Goal: Information Seeking & Learning: Learn about a topic

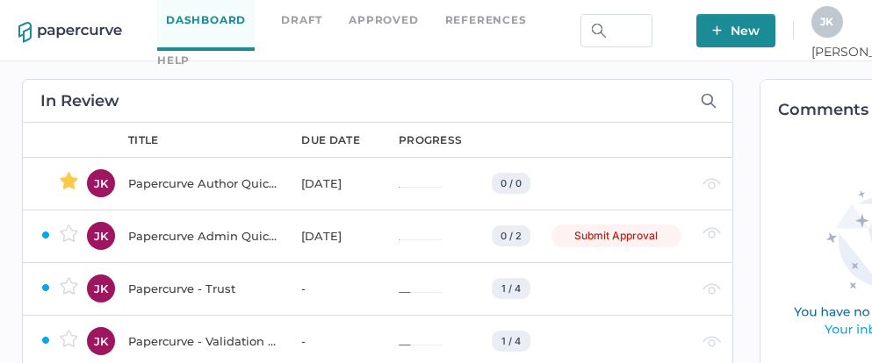
scroll to position [0, 118]
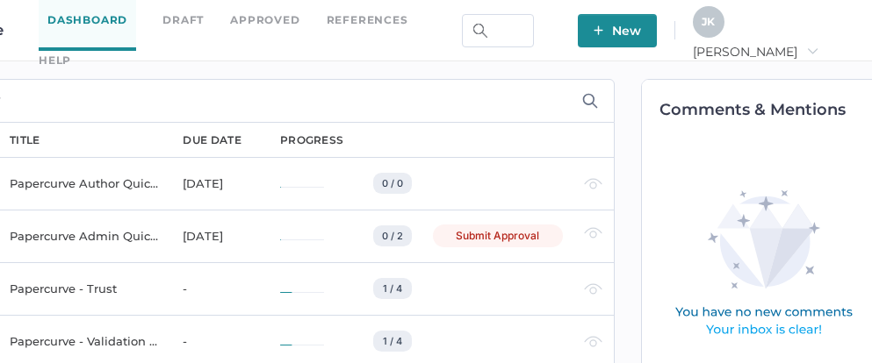
click at [797, 41] on div "J K Jeff arrow_right" at bounding box center [773, 30] width 161 height 48
click at [724, 31] on div "J K" at bounding box center [709, 22] width 32 height 32
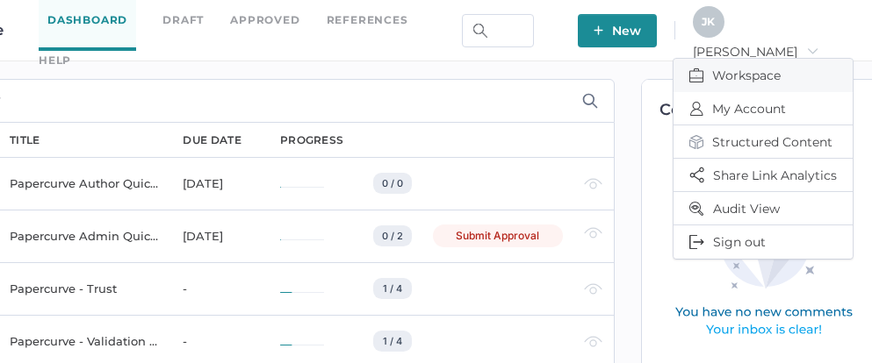
click at [764, 66] on span "Workspace" at bounding box center [762, 75] width 147 height 33
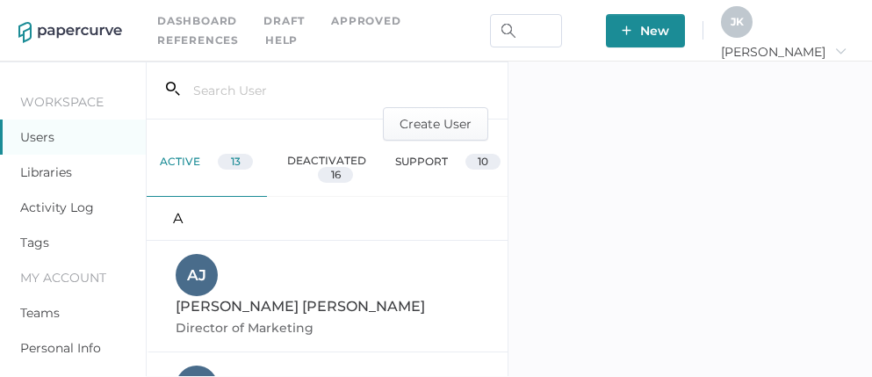
click at [49, 178] on link "Libraries" at bounding box center [46, 172] width 52 height 16
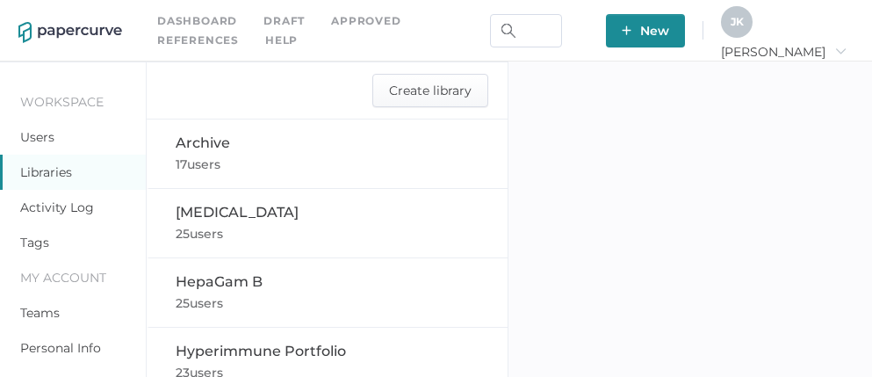
click at [364, 24] on link "Approved" at bounding box center [365, 20] width 69 height 19
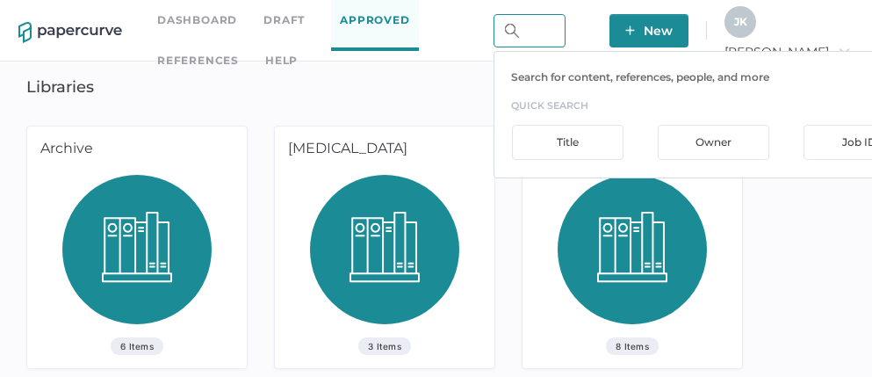
click at [565, 36] on input "text" at bounding box center [529, 30] width 72 height 33
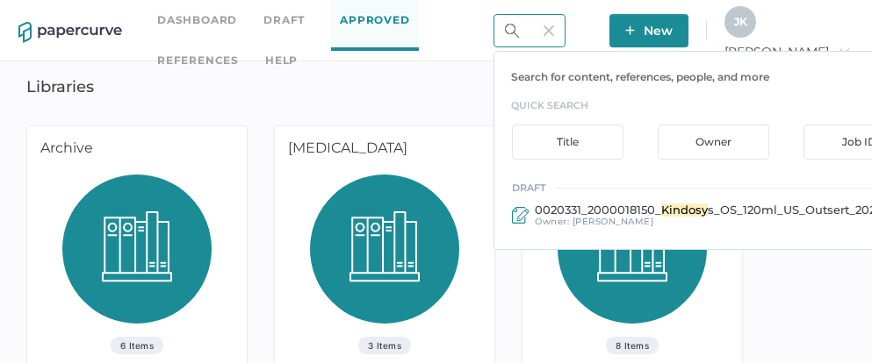
scroll to position [0, 50]
type input "kindosys"
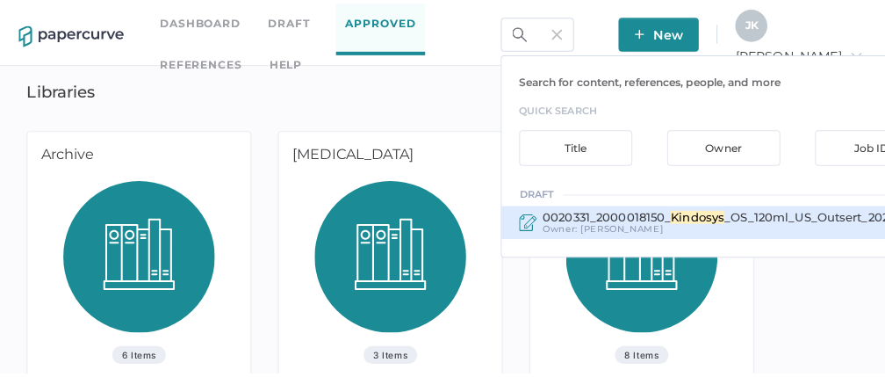
scroll to position [0, 0]
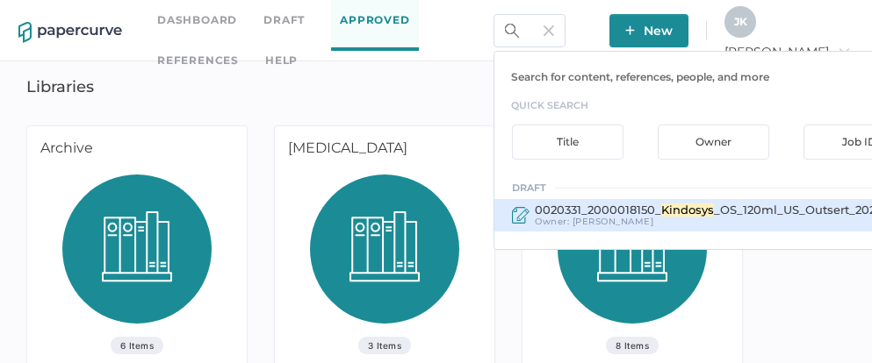
click at [657, 208] on span "0020331_2000018150_" at bounding box center [598, 210] width 126 height 14
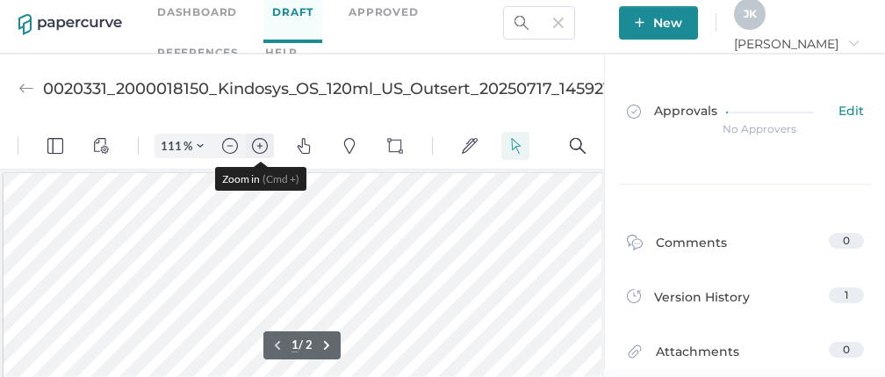
click at [254, 143] on img "Zoom in" at bounding box center [260, 146] width 16 height 16
click at [253, 143] on img "Zoom in" at bounding box center [260, 146] width 16 height 16
type input "261"
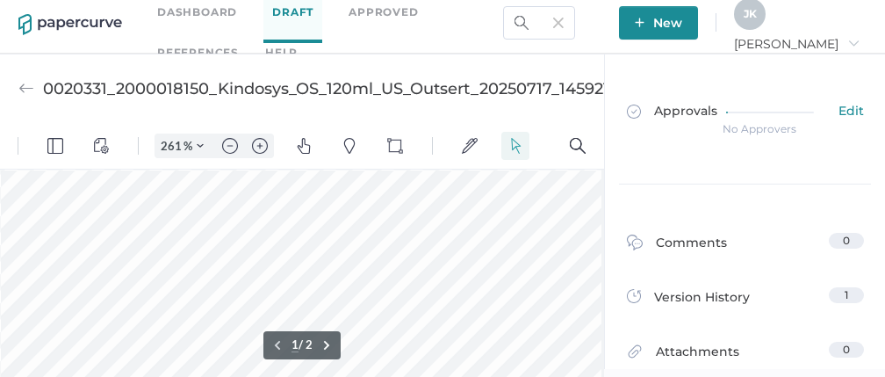
scroll to position [274, 686]
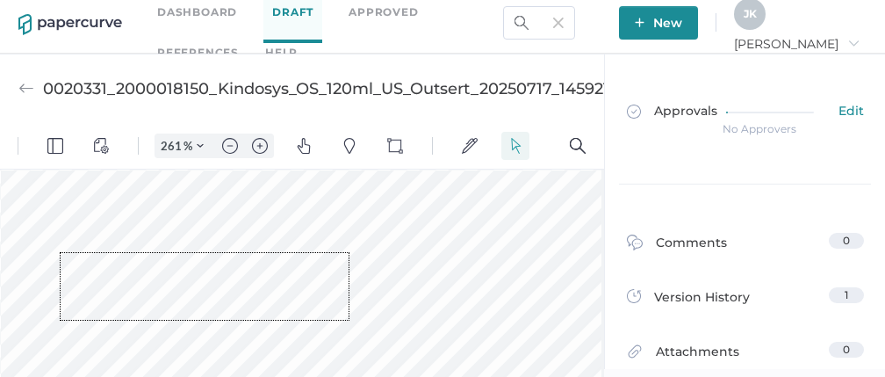
drag, startPoint x: 60, startPoint y: 252, endPoint x: 347, endPoint y: 318, distance: 294.5
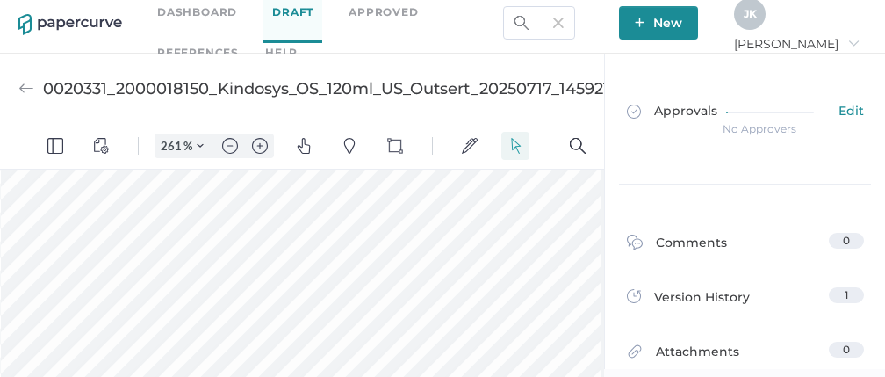
drag, startPoint x: 64, startPoint y: 258, endPoint x: 614, endPoint y: 334, distance: 555.5
click at [604, 334] on html "261 % .cls-1{fill:#abb0c4;} icon - tools - more Pin Drop Comment Pin Drop Refer…" at bounding box center [302, 250] width 604 height 254
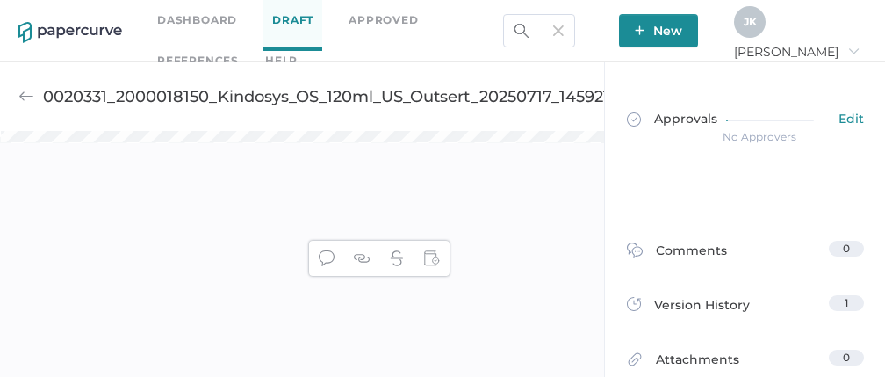
scroll to position [8, 0]
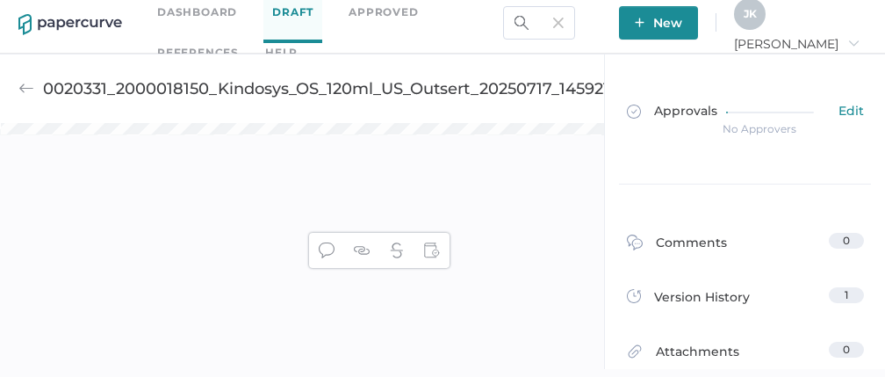
click at [179, 238] on div "261 % .cls-1{fill:#abb0c4;} icon - tools - more Pin Drop Comment Pin Drop Refer…" at bounding box center [302, 250] width 604 height 254
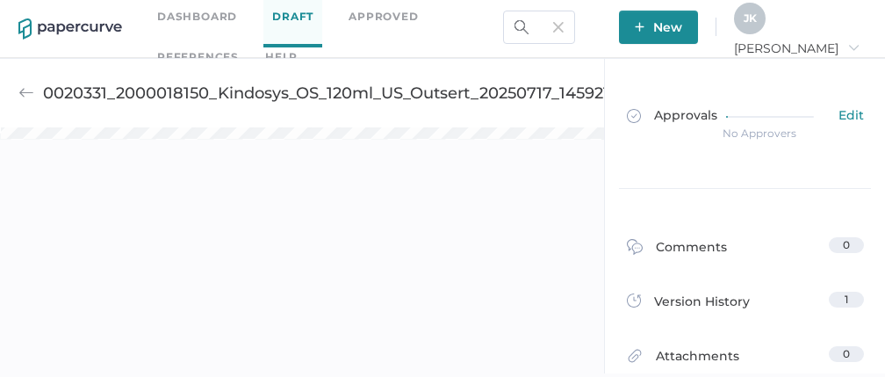
scroll to position [0, 0]
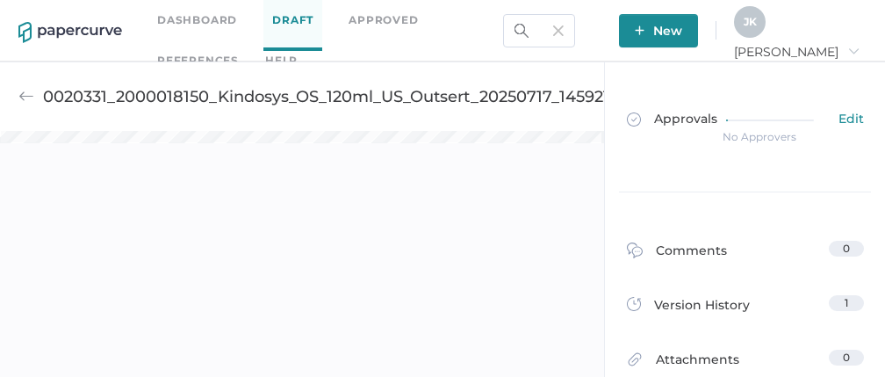
drag, startPoint x: 244, startPoint y: 135, endPoint x: 265, endPoint y: 246, distance: 112.6
click at [268, 248] on div "261 % .cls-1{fill:#abb0c4;} icon - tools - more Pin Drop Comment Pin Drop Refer…" at bounding box center [302, 258] width 604 height 254
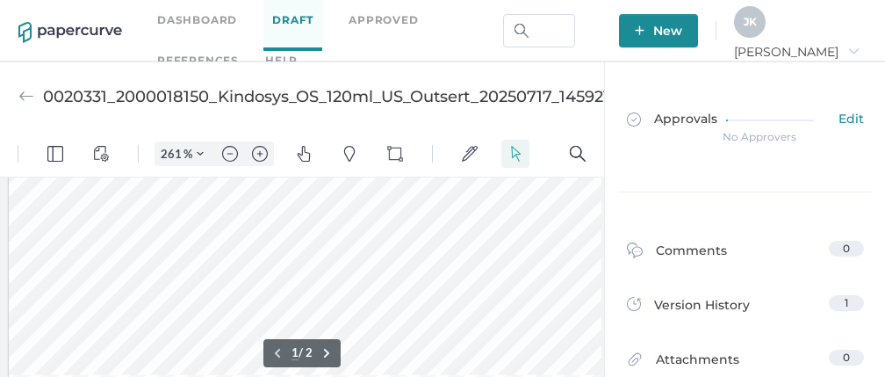
scroll to position [581, 0]
click at [229, 154] on img "Zoom out" at bounding box center [230, 154] width 16 height 16
click at [230, 155] on img "Zoom out" at bounding box center [230, 154] width 16 height 16
click at [230, 156] on img "Zoom out" at bounding box center [230, 154] width 16 height 16
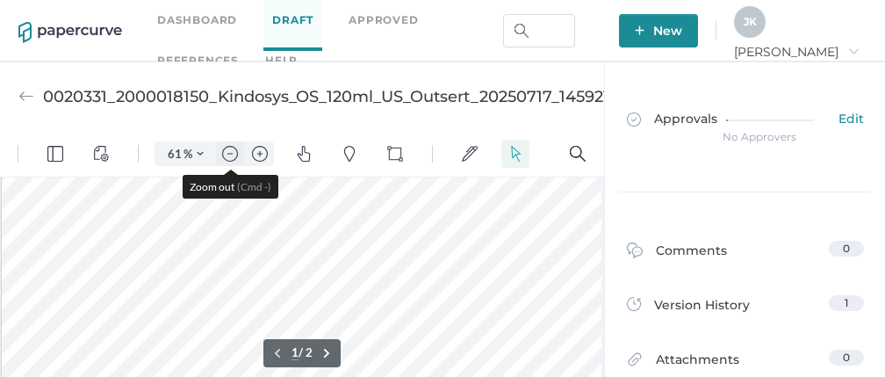
click at [230, 156] on img "Zoom out" at bounding box center [230, 154] width 16 height 16
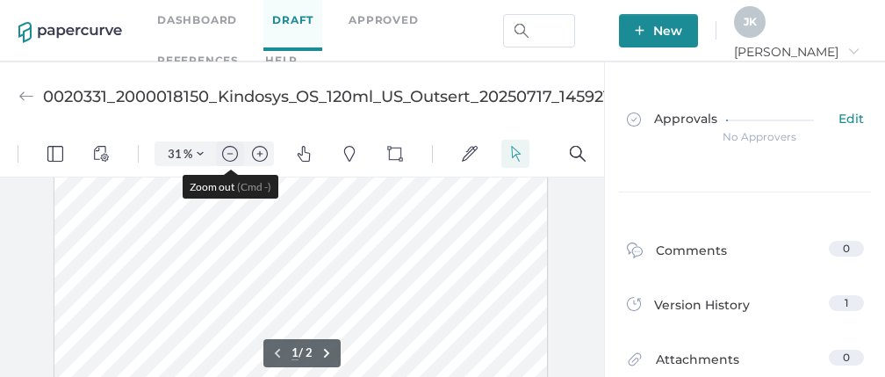
scroll to position [0, 0]
click at [230, 156] on img "Zoom out" at bounding box center [230, 154] width 16 height 16
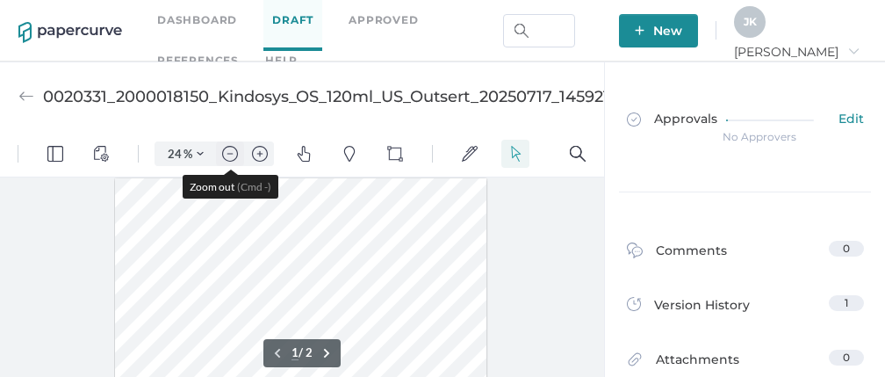
click at [230, 155] on img "Zoom out" at bounding box center [230, 154] width 16 height 16
type input "16"
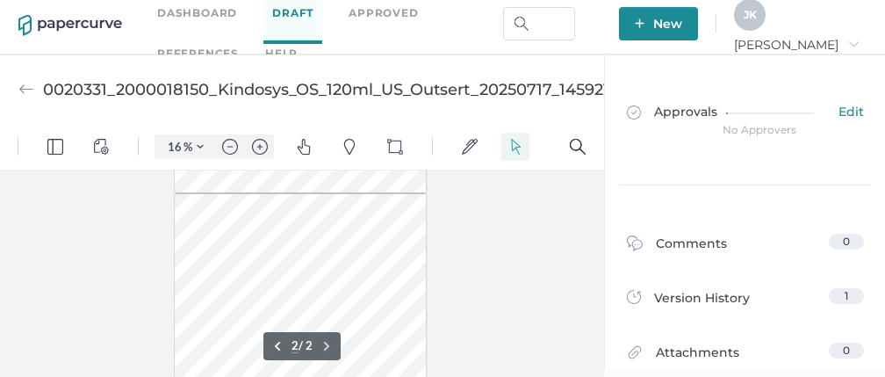
scroll to position [8, 0]
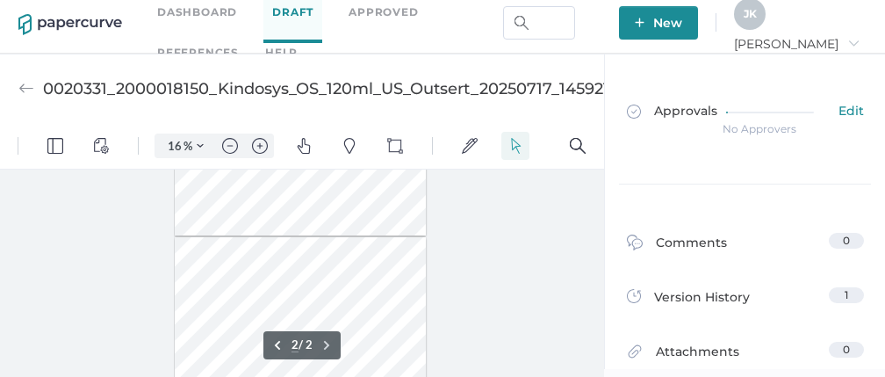
type input "1"
